Goal: Information Seeking & Learning: Learn about a topic

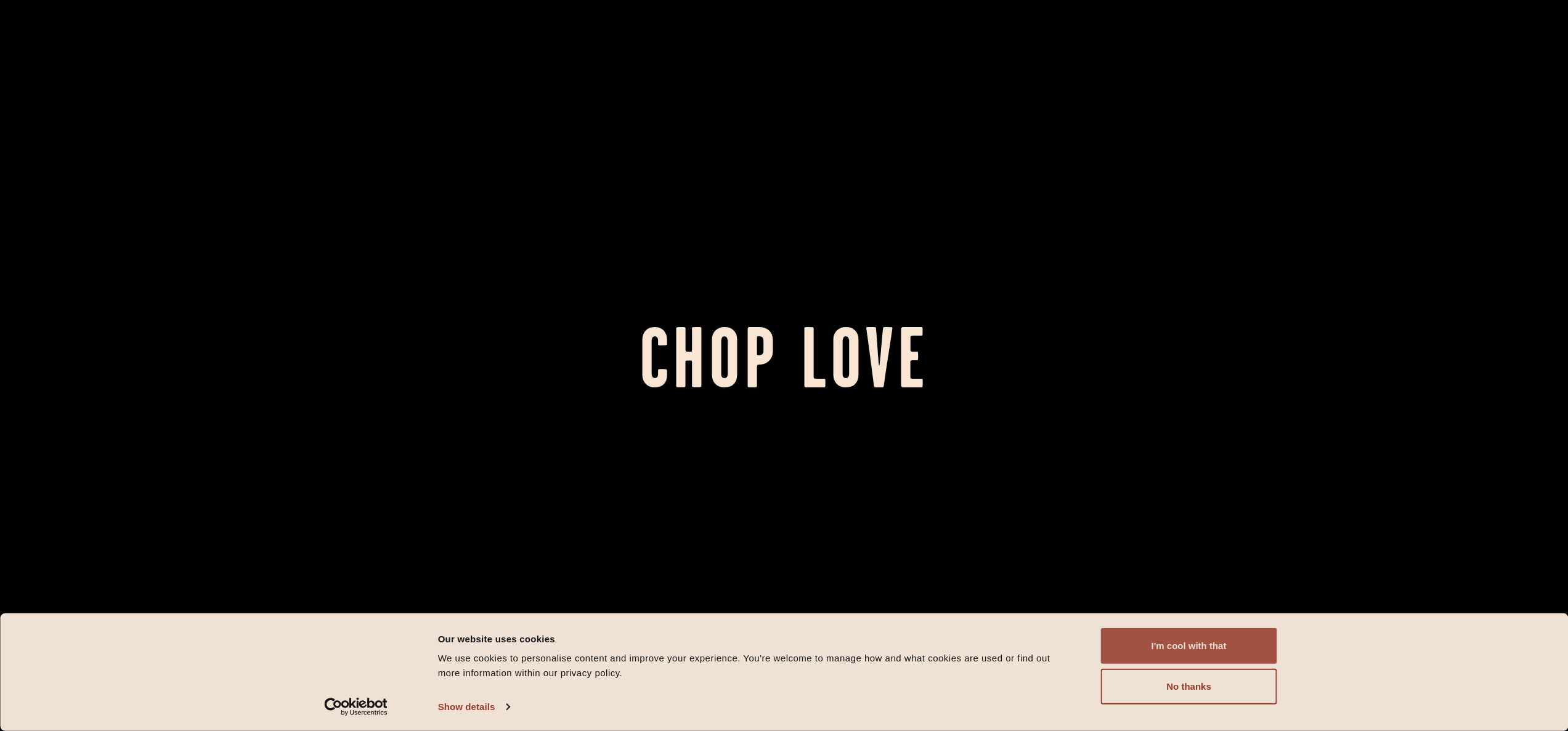
drag, startPoint x: 1192, startPoint y: 643, endPoint x: 1156, endPoint y: 632, distance: 37.6
click at [1192, 643] on button "I'm cool with that" at bounding box center [1189, 646] width 176 height 36
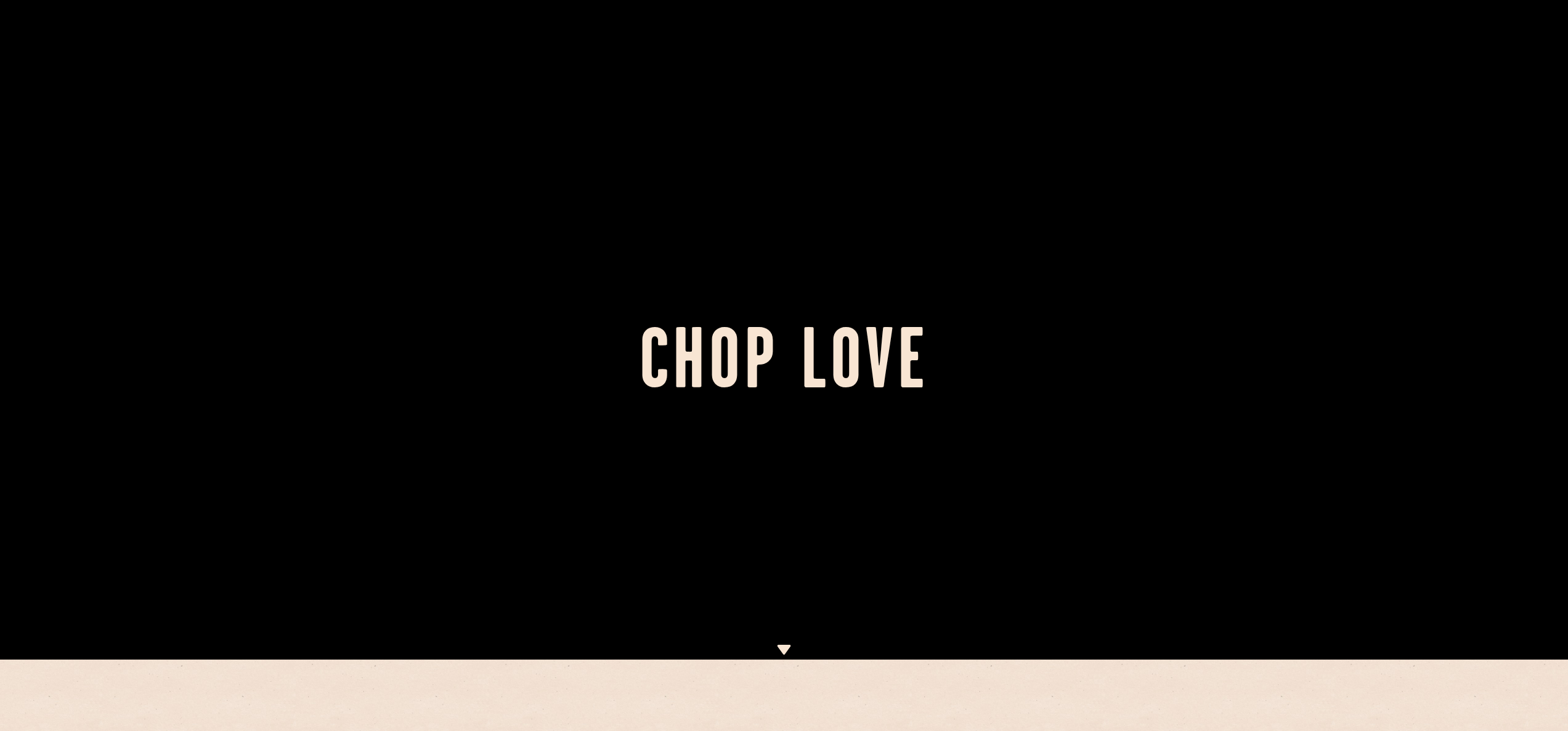
scroll to position [798, 0]
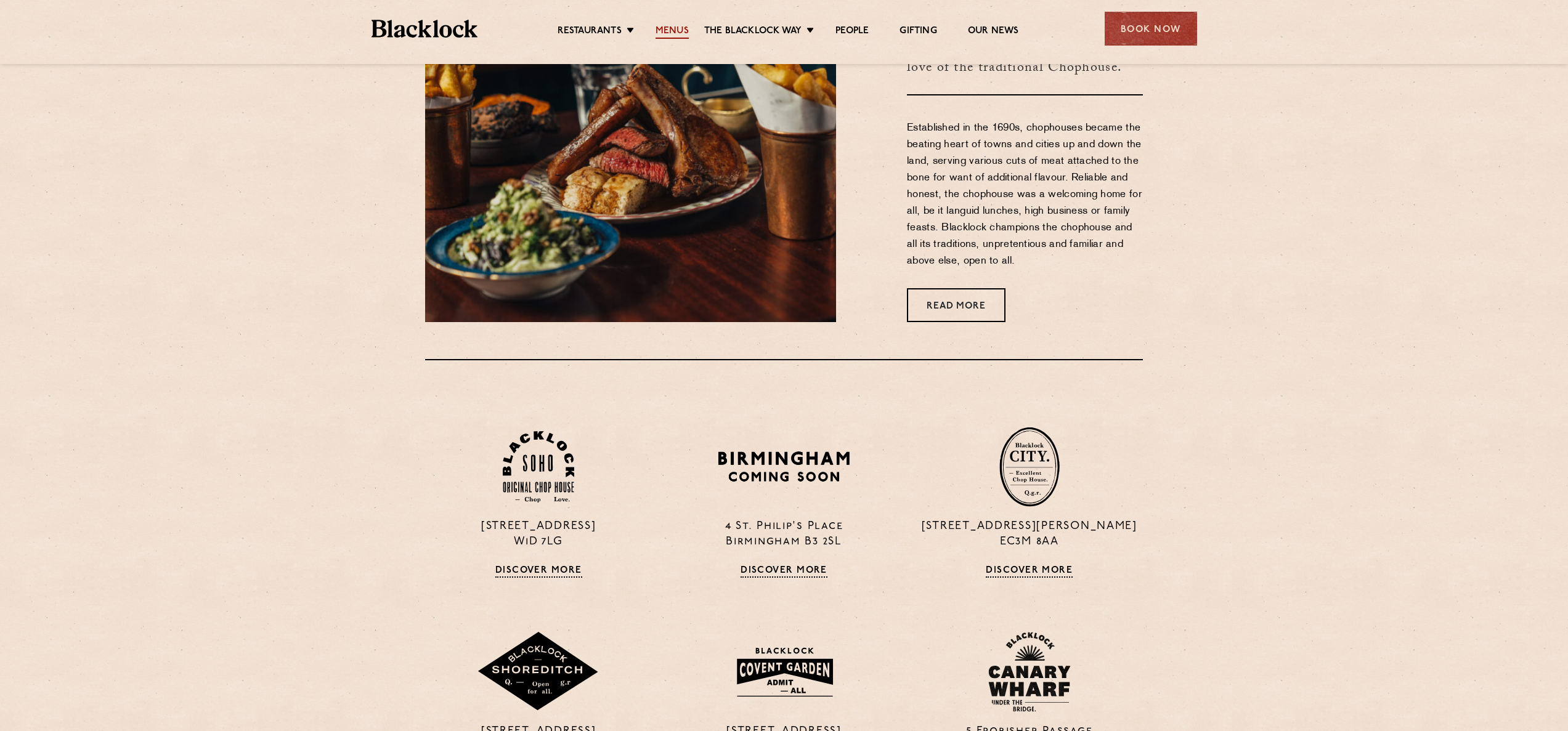
click at [666, 34] on link "Menus" at bounding box center [672, 32] width 33 height 13
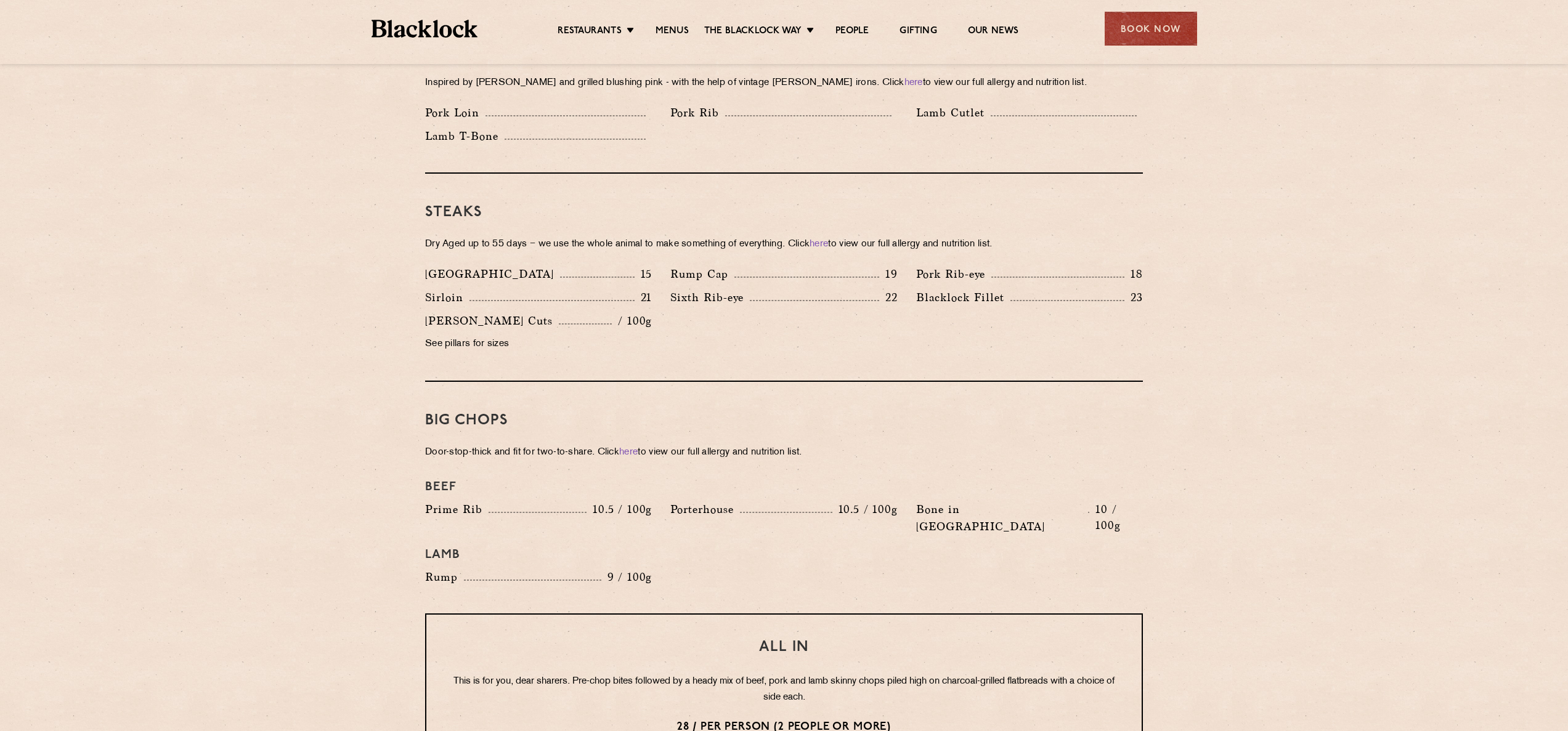
scroll to position [1301, 0]
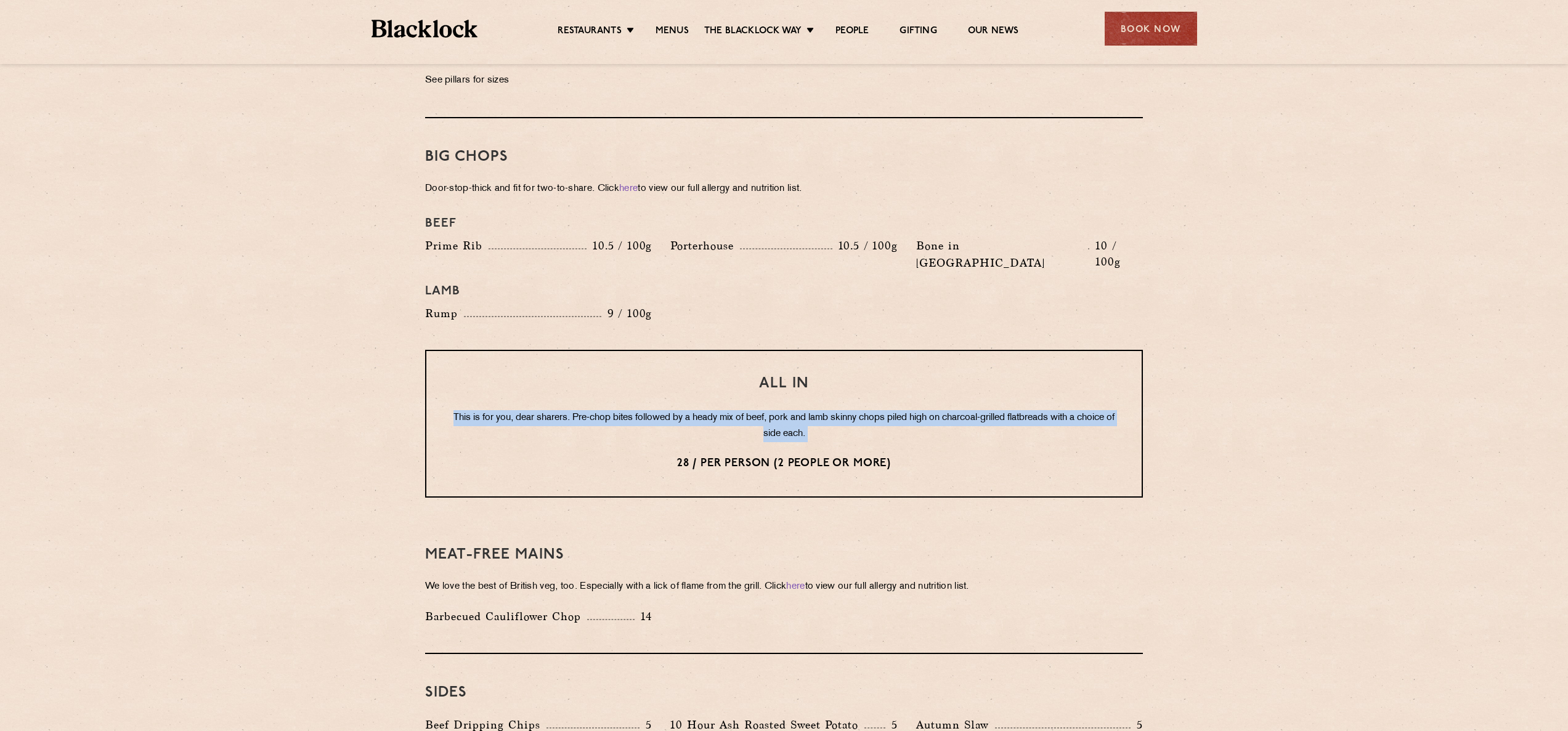
drag, startPoint x: 717, startPoint y: 373, endPoint x: 993, endPoint y: 415, distance: 279.2
click at [983, 415] on div "All In This is for you, dear sharers. Pre-chop bites followed by a heady mix of…" at bounding box center [784, 424] width 717 height 148
click at [1002, 415] on div "All In This is for you, dear sharers. Pre-chop bites followed by a heady mix of…" at bounding box center [784, 424] width 717 height 148
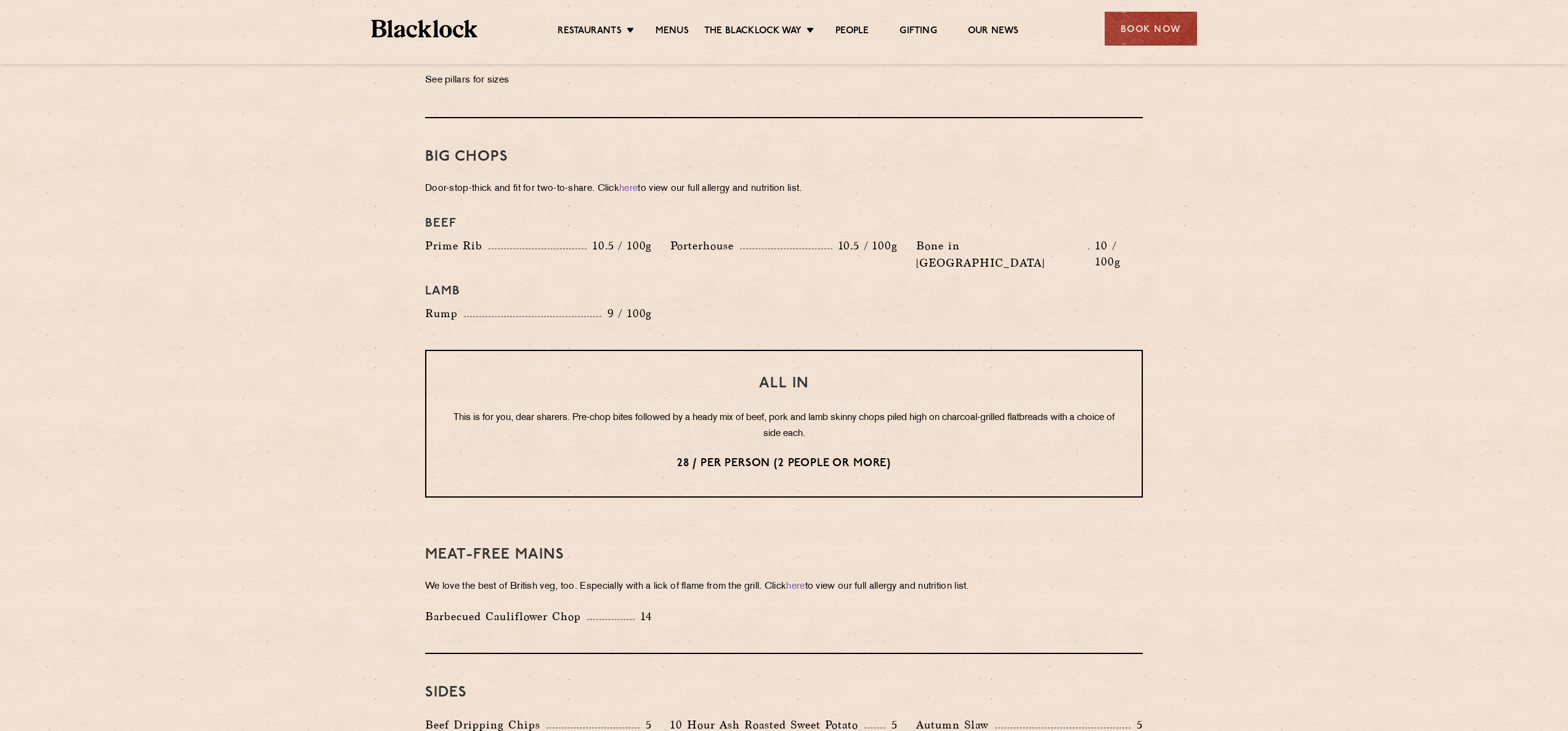
drag, startPoint x: 1271, startPoint y: 422, endPoint x: 1264, endPoint y: 424, distance: 7.3
click at [1271, 422] on section "Pre Chop Bites [PERSON_NAME] Potted Meats & Kimchi 2 Egg & Anchovy 2 Cheese & P…" at bounding box center [784, 205] width 1568 height 1774
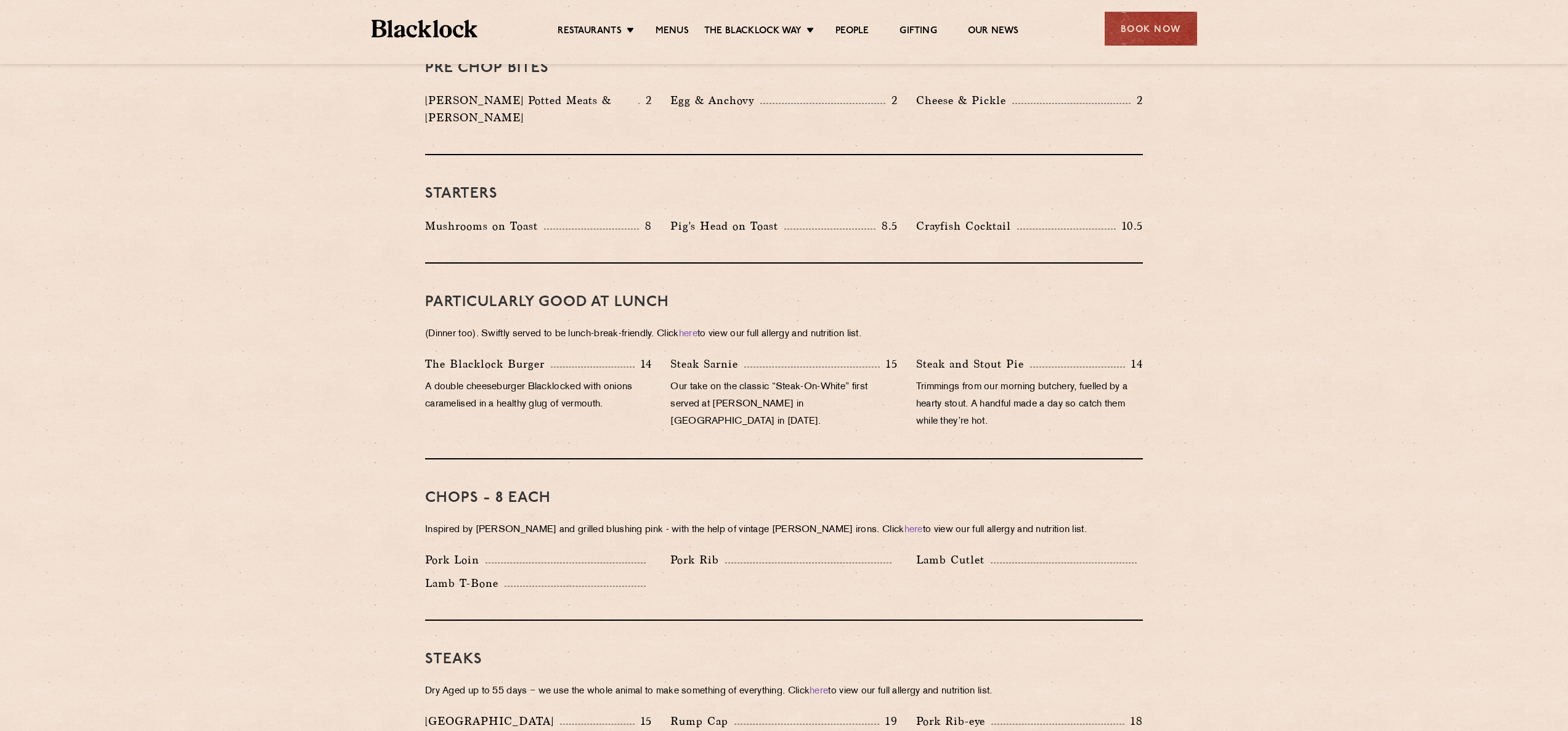
scroll to position [0, 0]
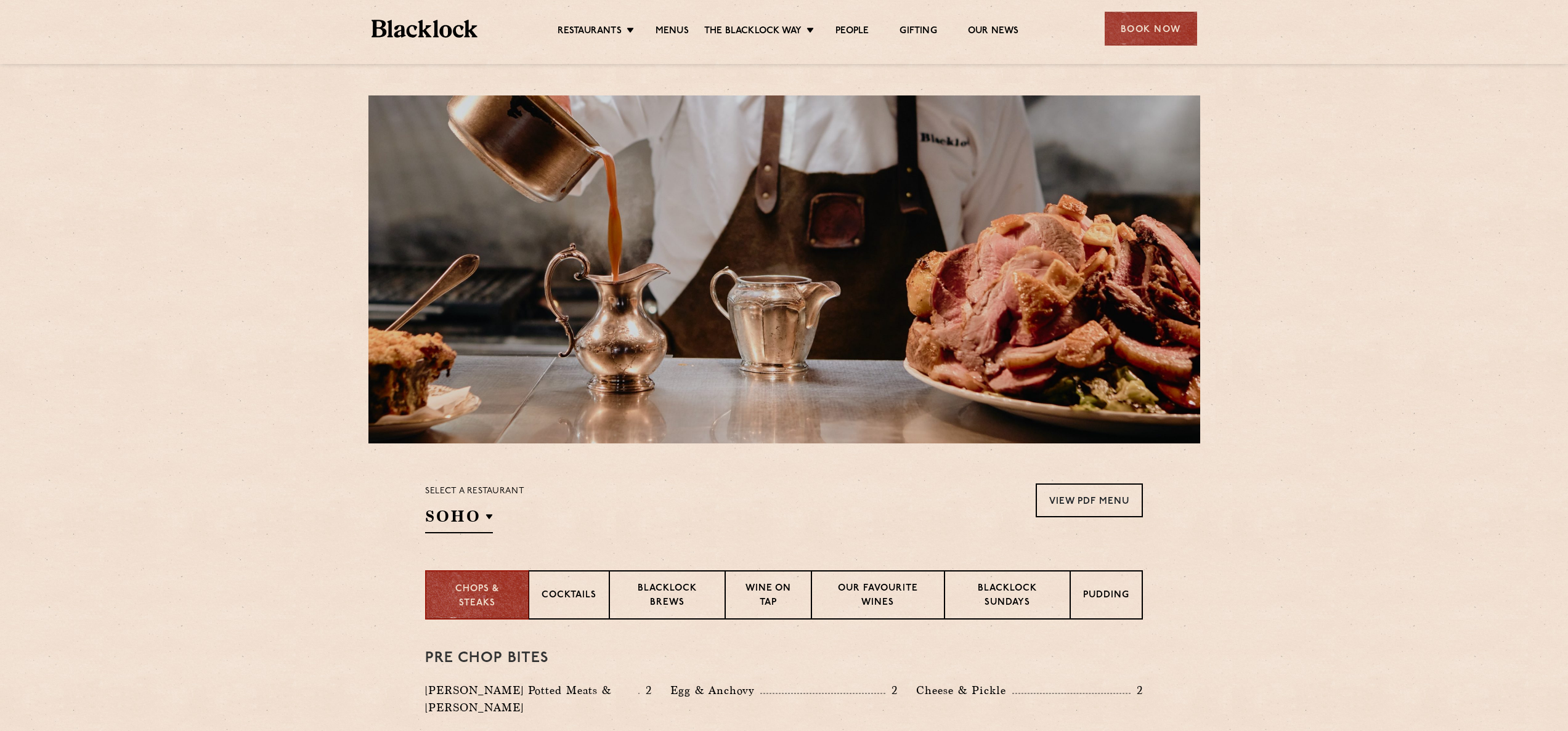
click at [496, 534] on section "Select a restaurant [GEOGRAPHIC_DATA] [GEOGRAPHIC_DATA] [GEOGRAPHIC_DATA] [GEOG…" at bounding box center [784, 507] width 1568 height 127
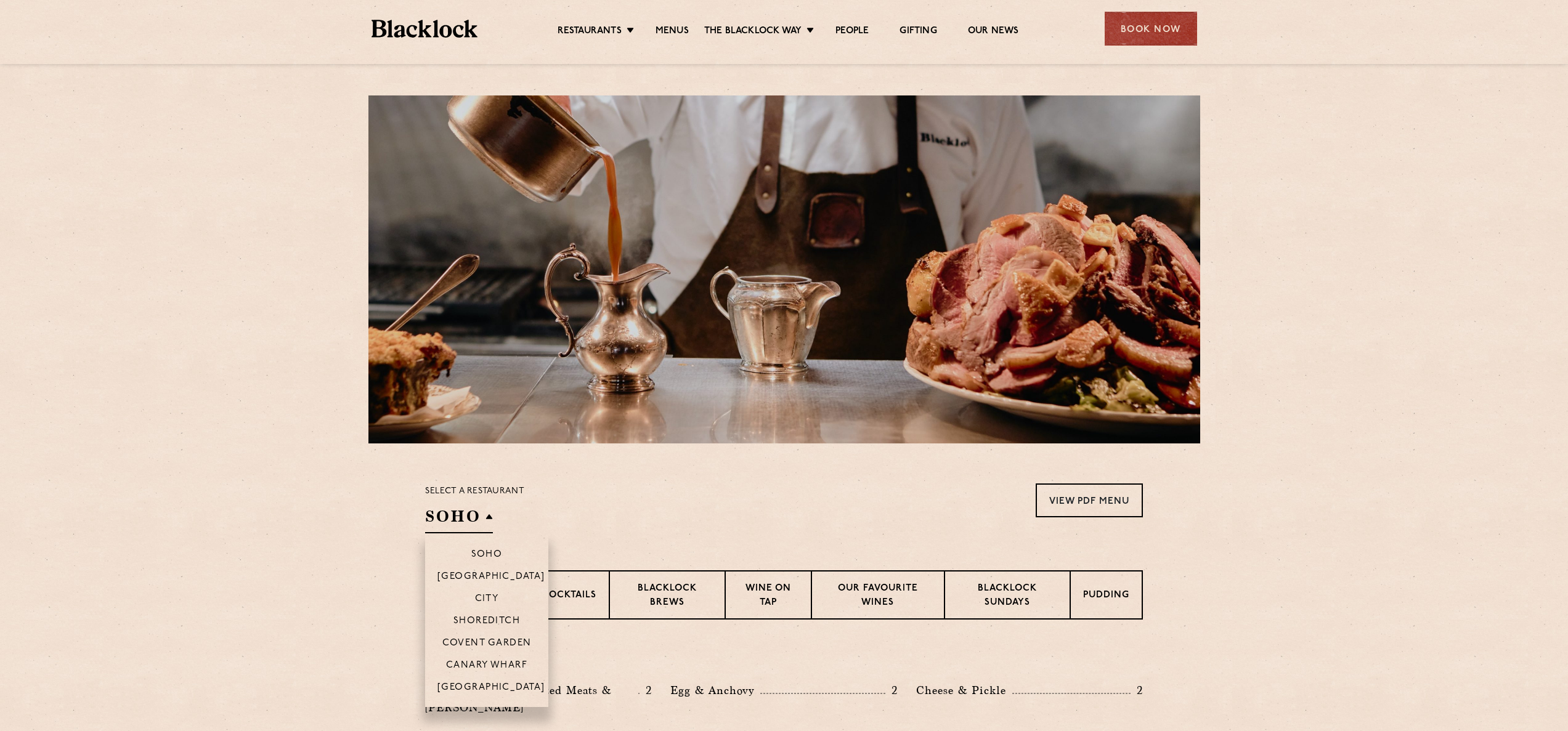
click at [485, 522] on h2 "SOHO" at bounding box center [459, 519] width 68 height 28
